Goal: Information Seeking & Learning: Learn about a topic

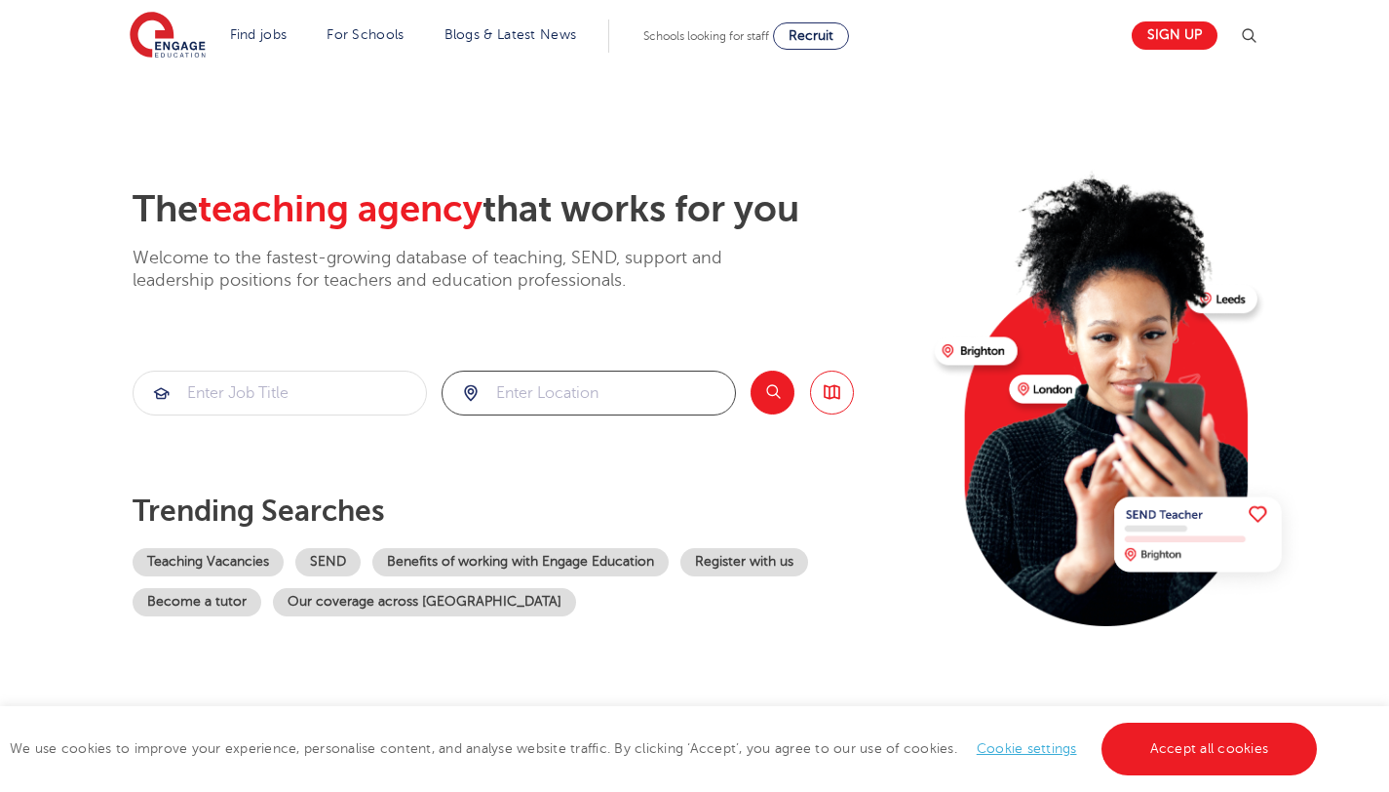
click at [544, 404] on input "search" at bounding box center [589, 392] width 292 height 43
type input "brighouse"
click button "Submit" at bounding box center [0, 0] width 0 height 0
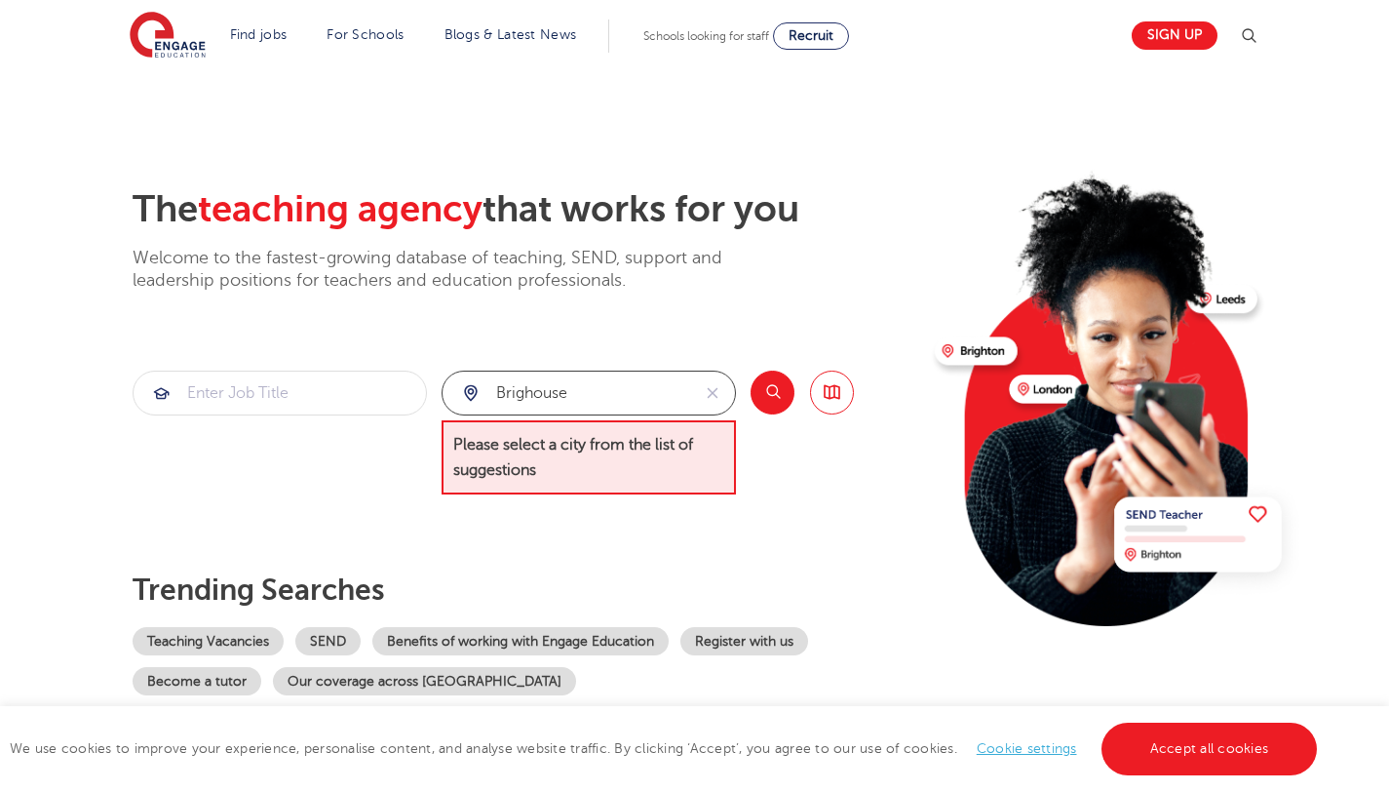
click at [579, 387] on input "brighouse" at bounding box center [567, 392] width 248 height 43
click at [664, 338] on div "The teaching agency that works for you Welcome to the fastest-growing database …" at bounding box center [526, 441] width 787 height 508
click at [469, 392] on div at bounding box center [589, 392] width 292 height 43
click at [562, 393] on input "search" at bounding box center [589, 392] width 292 height 43
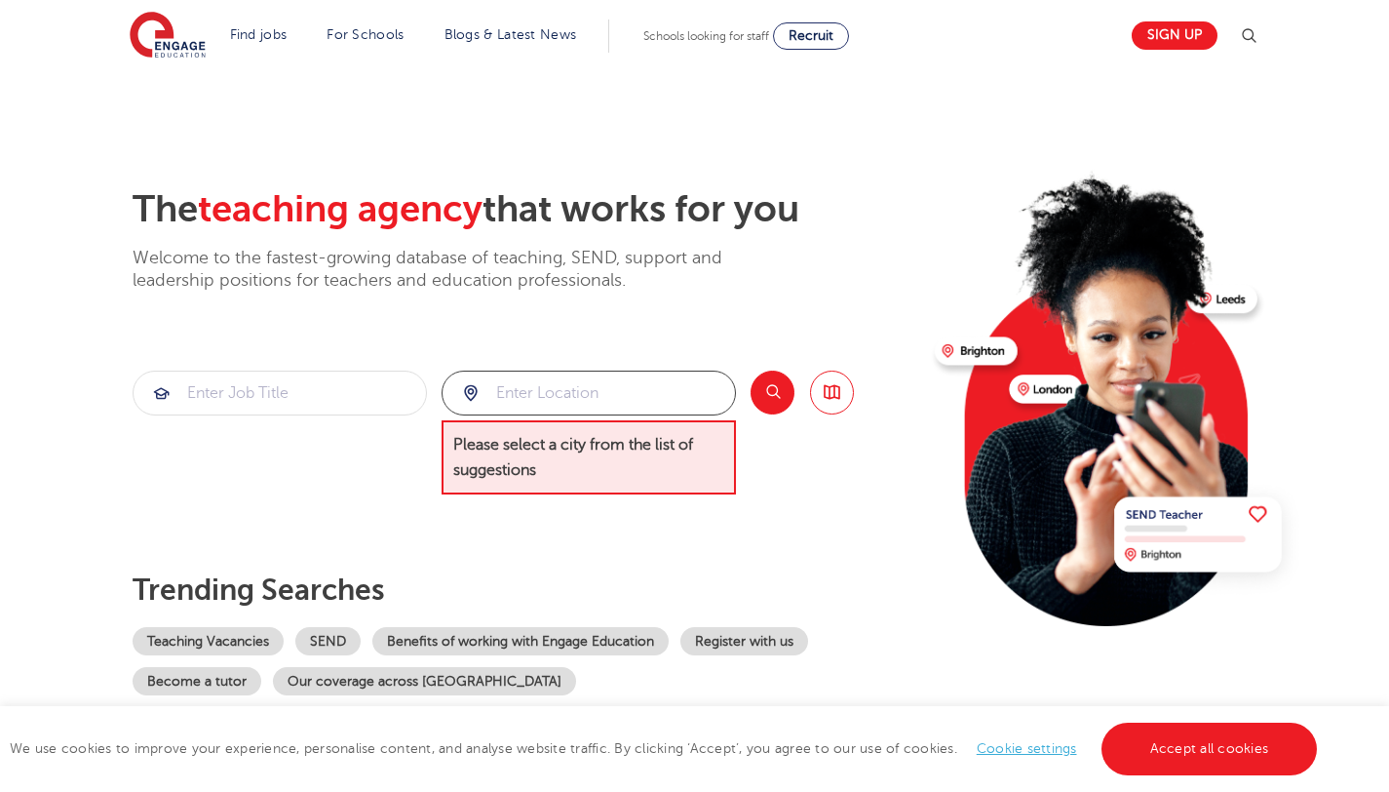
type input "b"
click at [314, 403] on input "search" at bounding box center [280, 392] width 292 height 43
type input "buddy"
click button "Submit" at bounding box center [0, 0] width 0 height 0
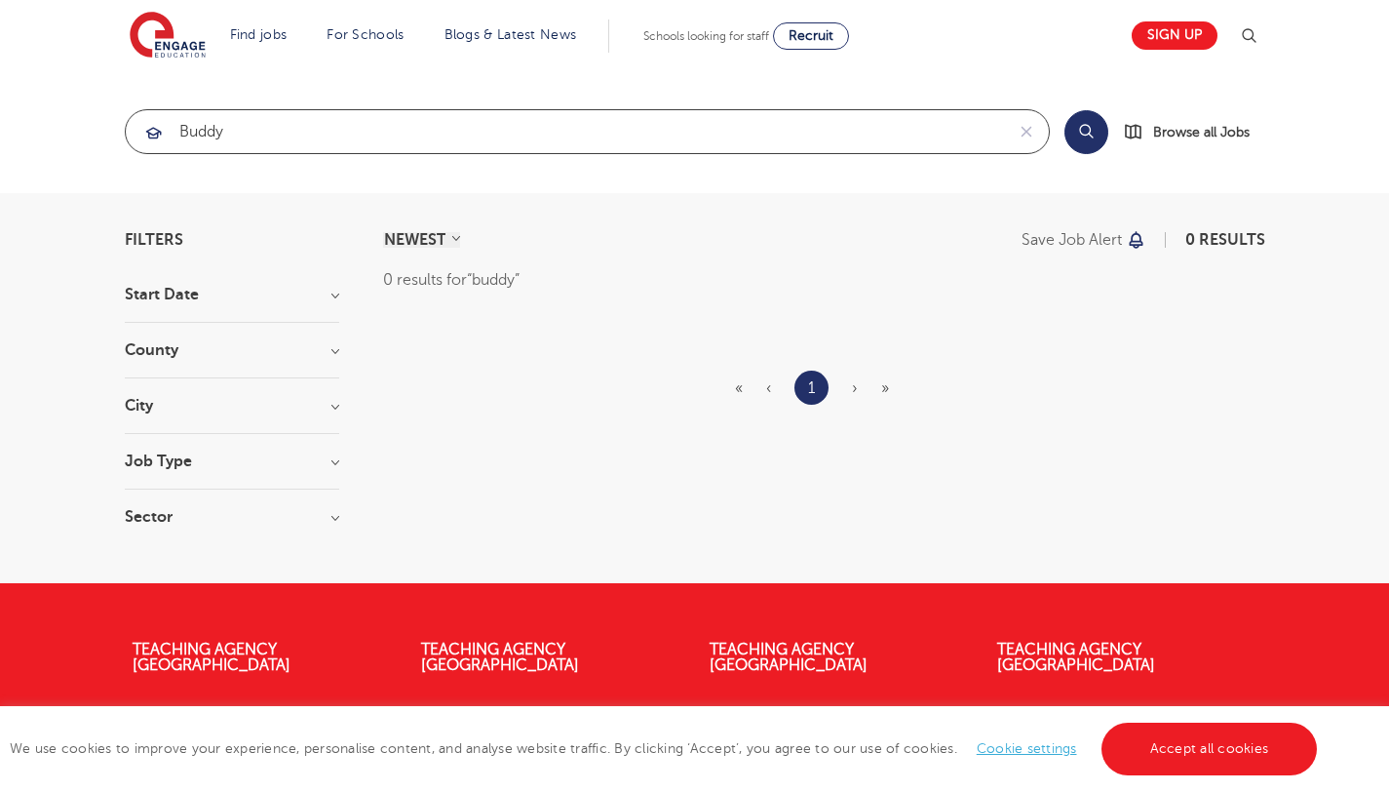
click at [308, 132] on input "buddy" at bounding box center [565, 131] width 878 height 43
click at [308, 131] on input "buddy" at bounding box center [565, 131] width 878 height 43
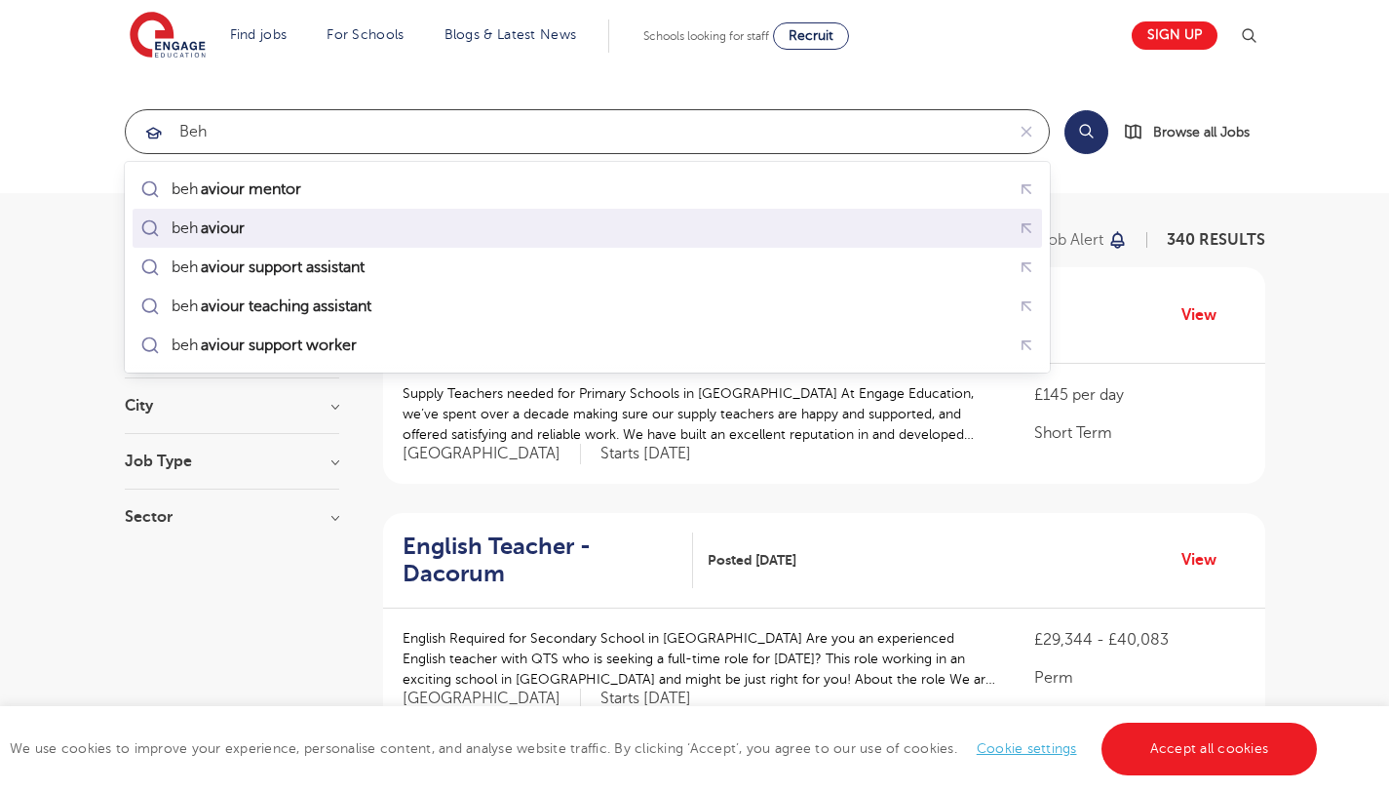
click at [264, 226] on div "beh aviour" at bounding box center [587, 229] width 902 height 30
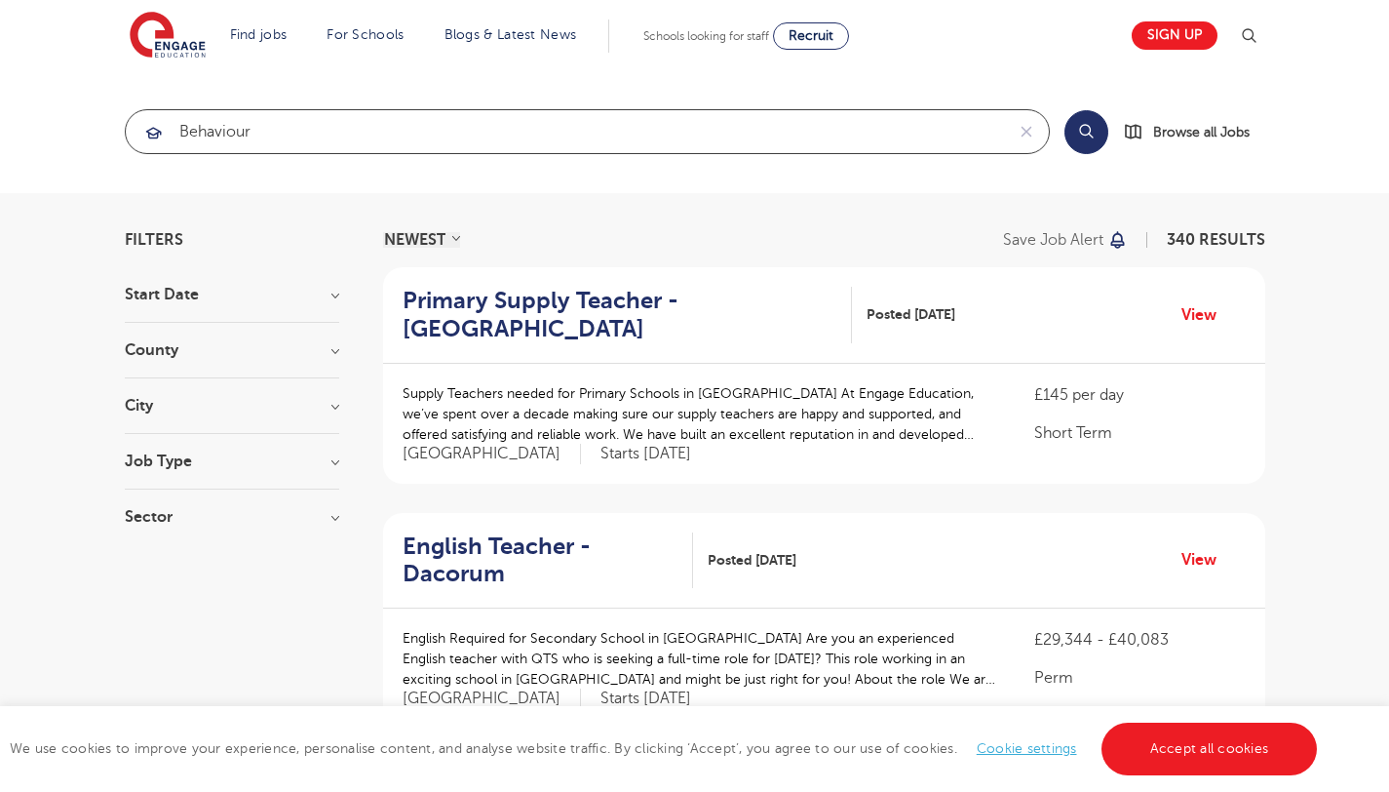
type input "behaviour"
click at [442, 241] on select "NEWEST OLDEST" at bounding box center [421, 240] width 77 height 16
click at [383, 232] on select "NEWEST OLDEST" at bounding box center [421, 240] width 77 height 16
click at [214, 353] on h3 "County" at bounding box center [232, 350] width 214 height 16
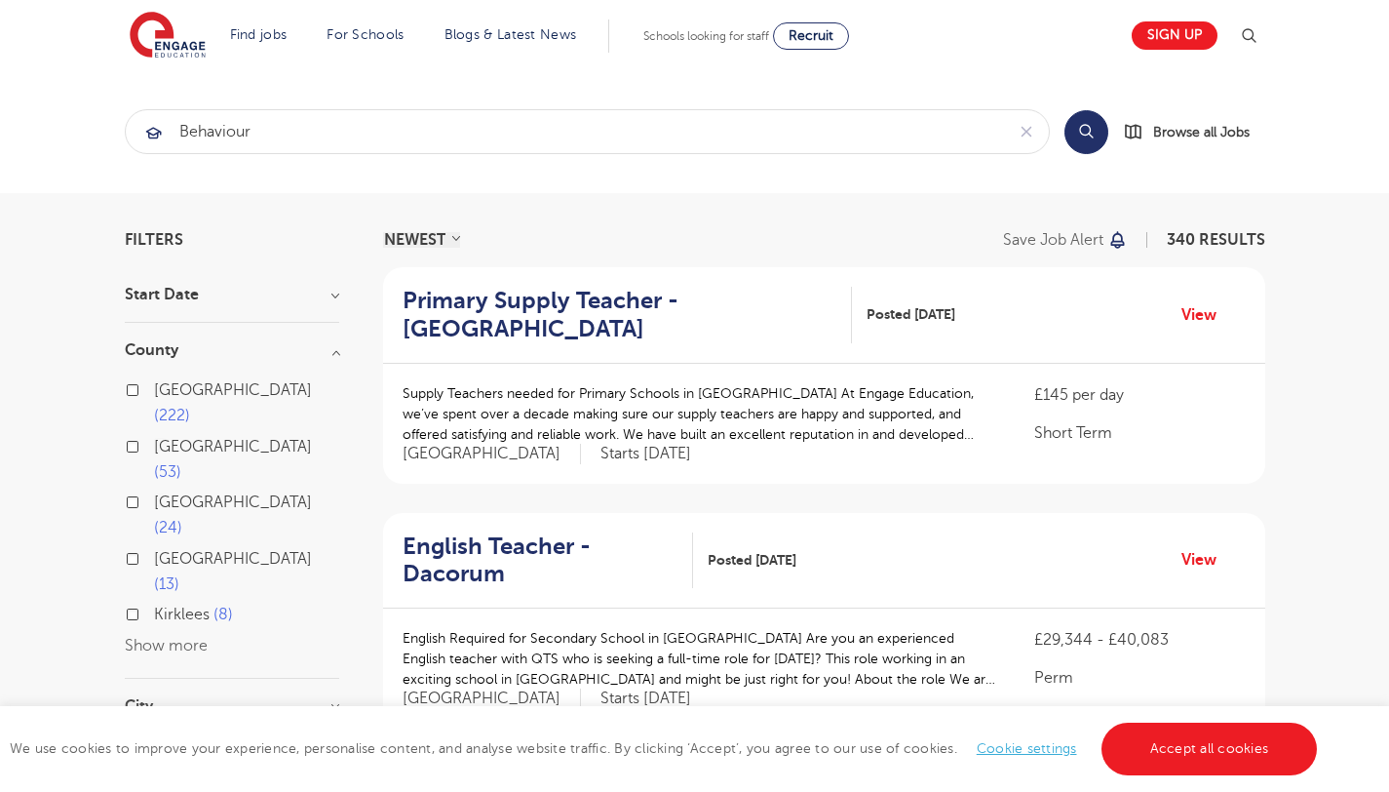
click at [154, 602] on label "Kirklees 8" at bounding box center [193, 614] width 79 height 25
click at [154, 605] on input "Kirklees 8" at bounding box center [160, 611] width 13 height 13
checkbox input "true"
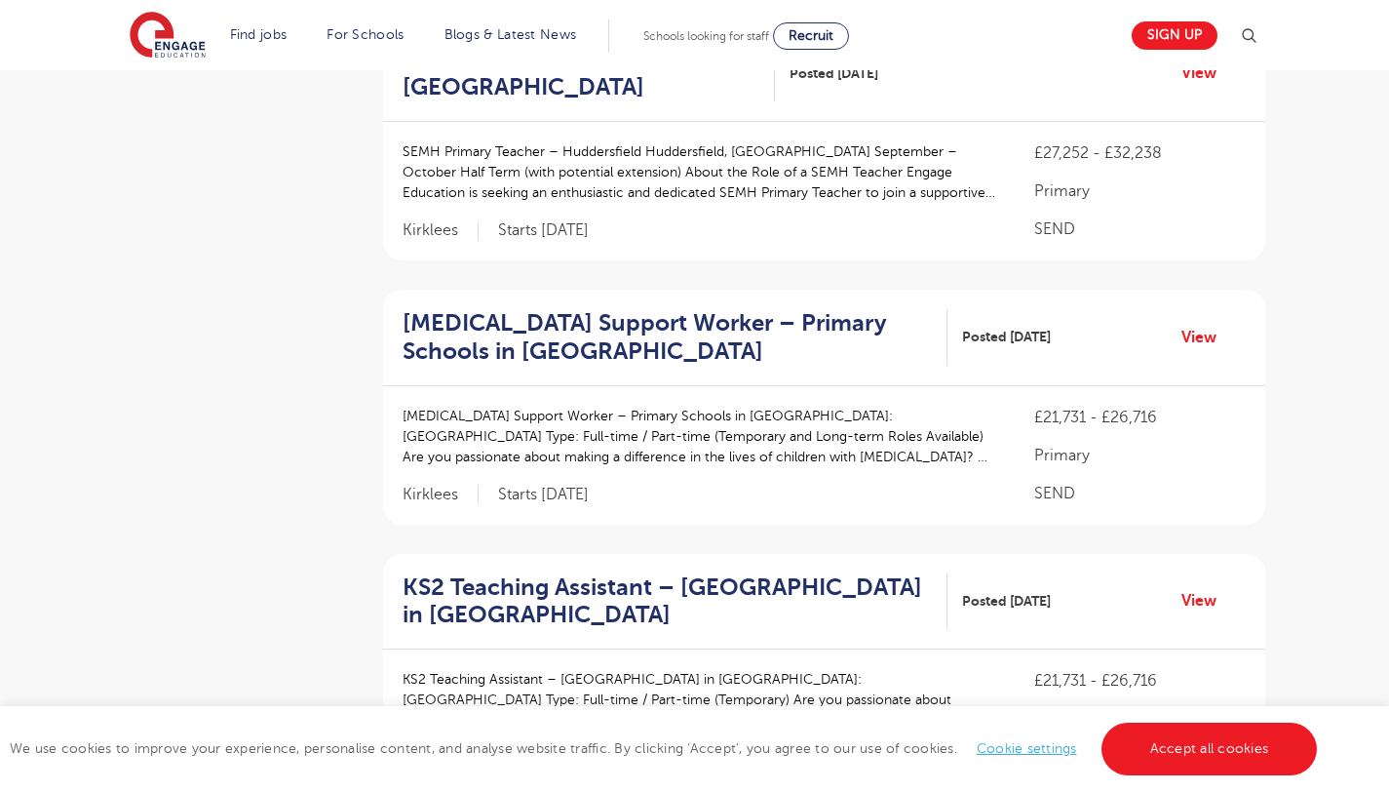
scroll to position [1350, 0]
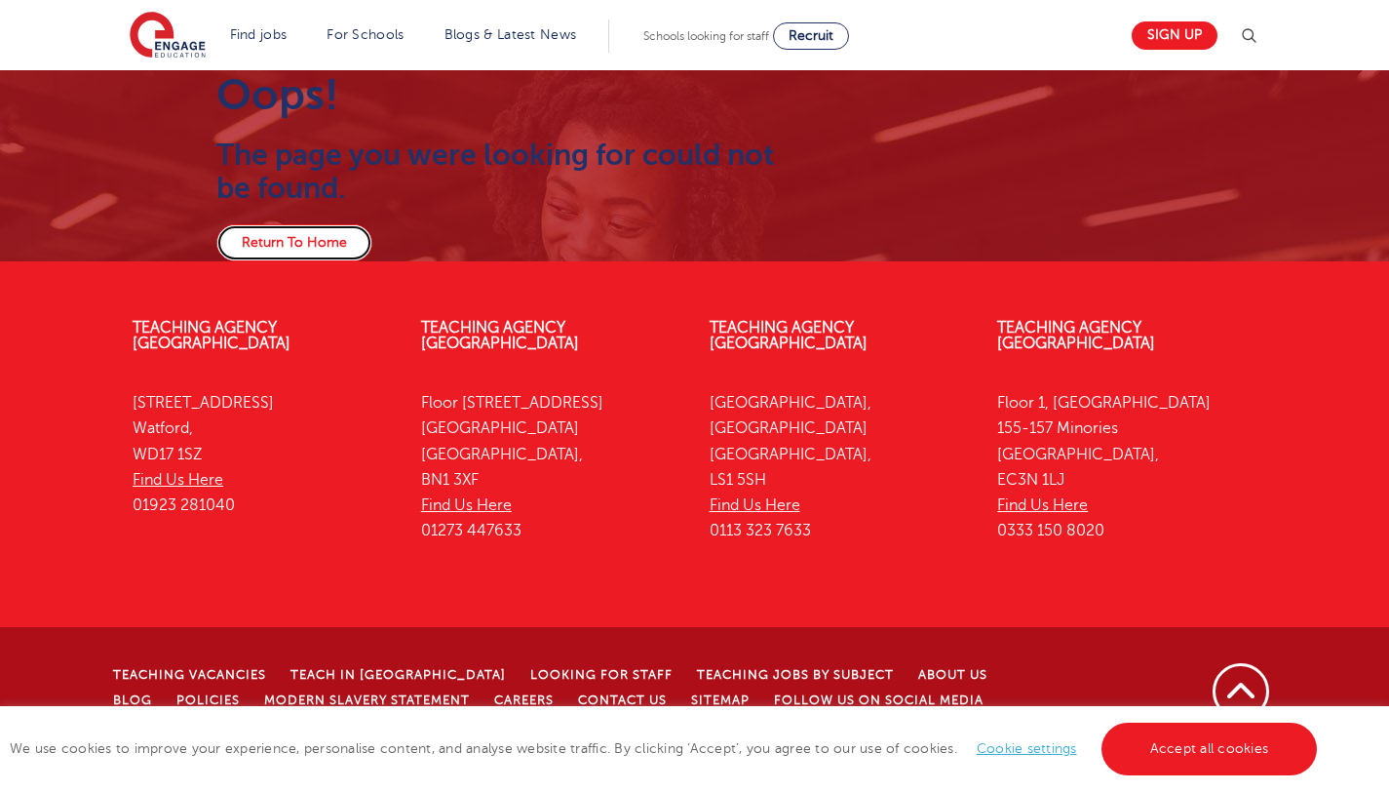
click at [334, 254] on link "Return To Home" at bounding box center [294, 242] width 156 height 37
